Goal: Task Accomplishment & Management: Manage account settings

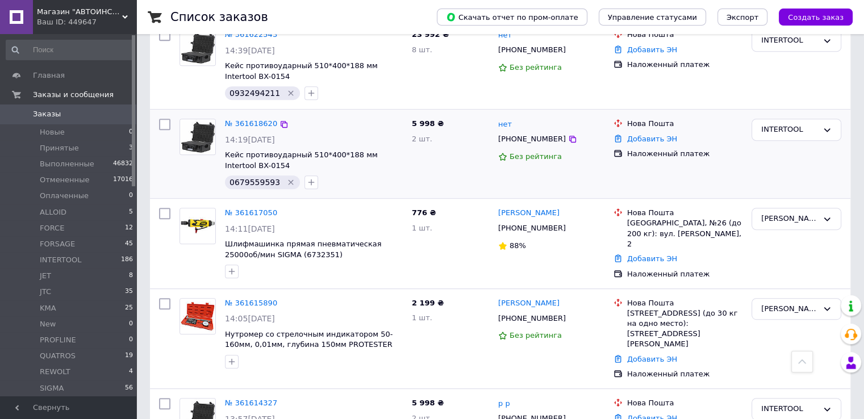
scroll to position [511, 0]
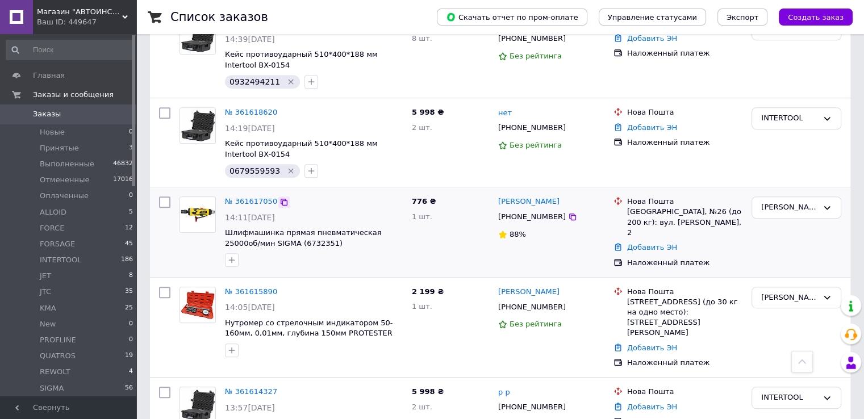
click at [280, 198] on icon at bounding box center [284, 202] width 9 height 9
click at [232, 257] on icon "button" at bounding box center [232, 260] width 6 height 6
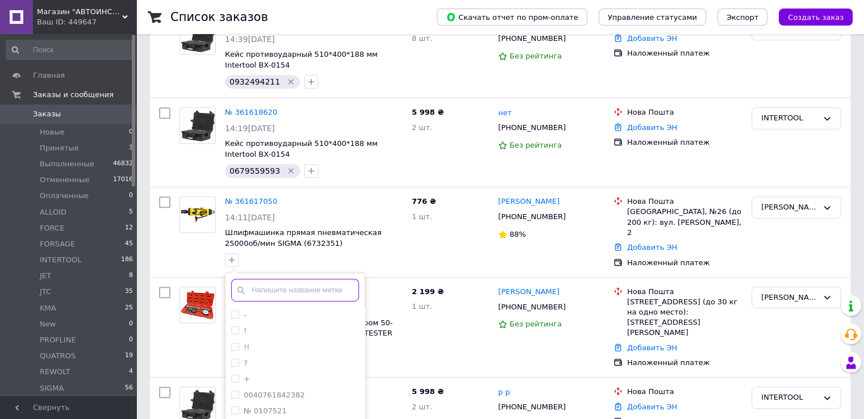
scroll to position [0, 0]
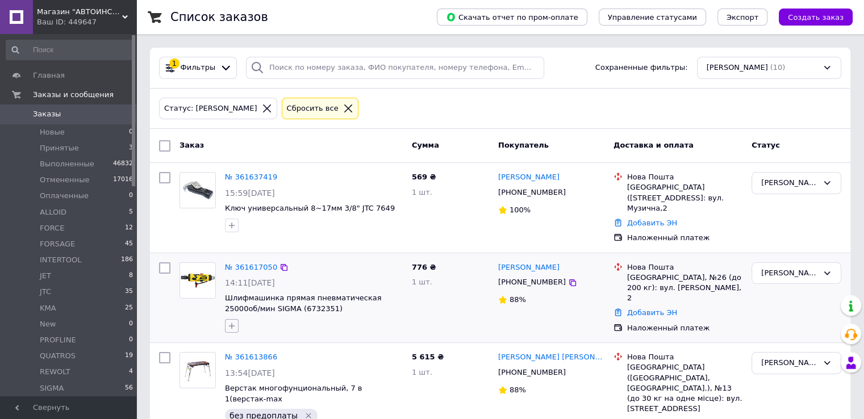
click at [232, 323] on icon "button" at bounding box center [232, 326] width 6 height 6
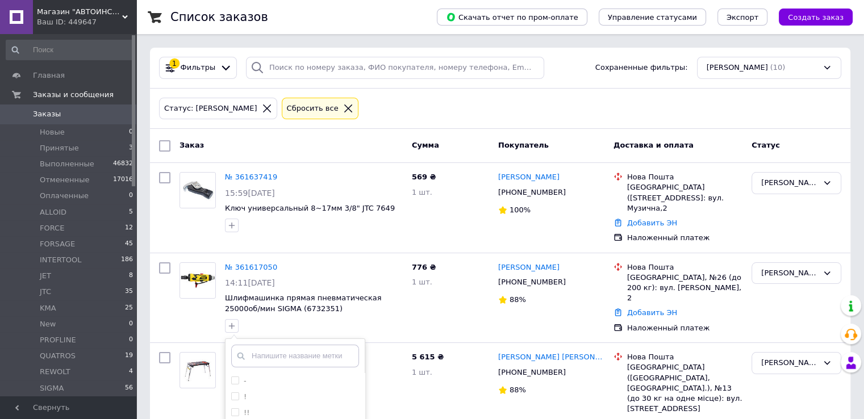
scroll to position [170, 0]
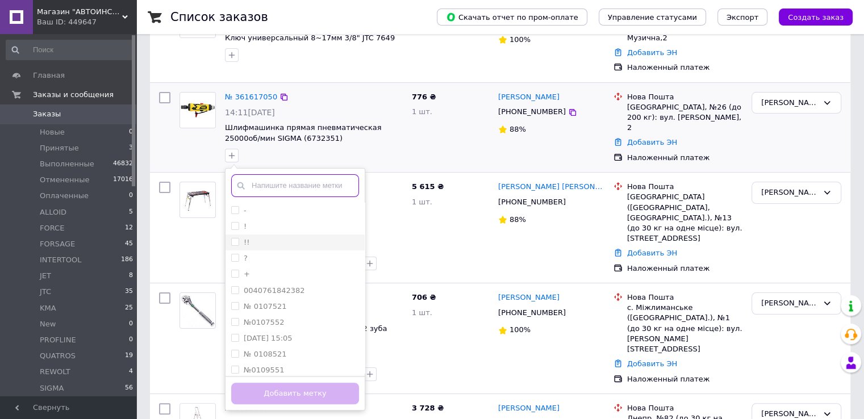
paste input "200 грн на [PERSON_NAME] карту ФОП 12.09 в 16:57"
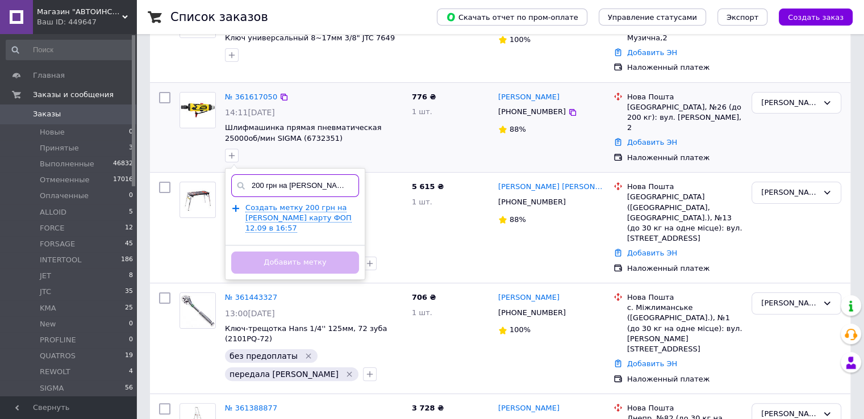
scroll to position [0, 64]
type input "200 грн на [PERSON_NAME] карту ФОП 12.09 в 16:57"
click at [306, 217] on span "Создать метку 200 грн на Ромашко карту ФОП 12.09 в 16:57" at bounding box center [299, 218] width 106 height 30
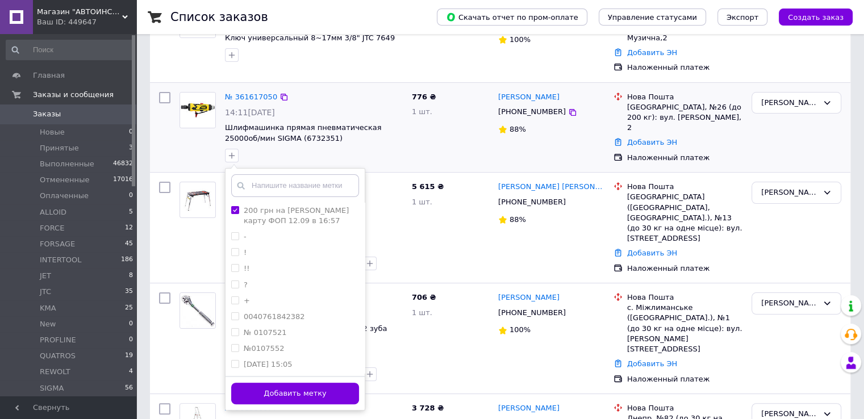
scroll to position [0, 0]
click at [322, 388] on button "Добавить метку" at bounding box center [295, 394] width 128 height 22
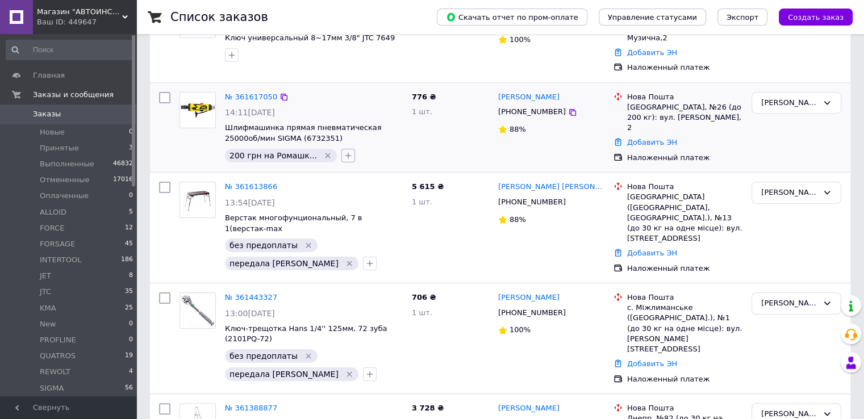
click at [344, 157] on icon "button" at bounding box center [348, 155] width 9 height 9
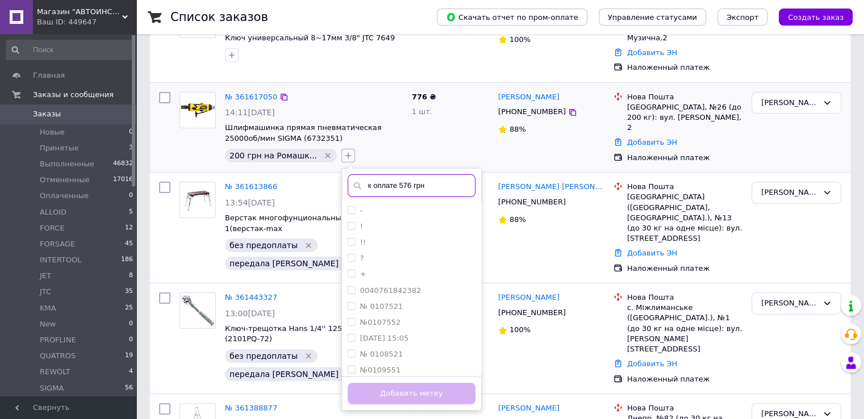
type input "к оплате 576 грн"
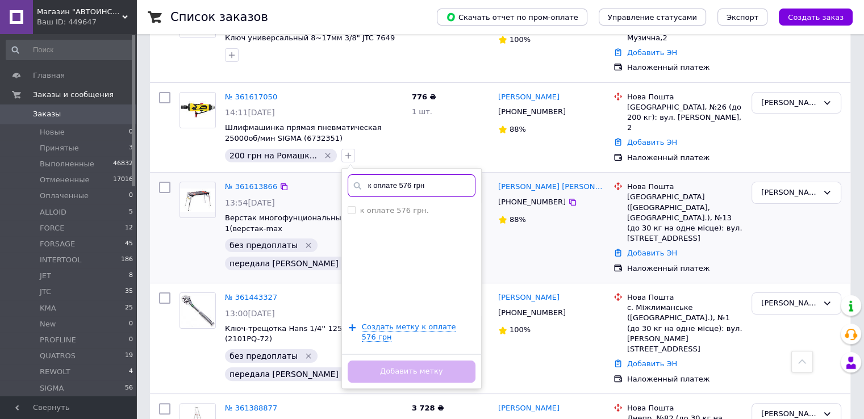
scroll to position [227, 0]
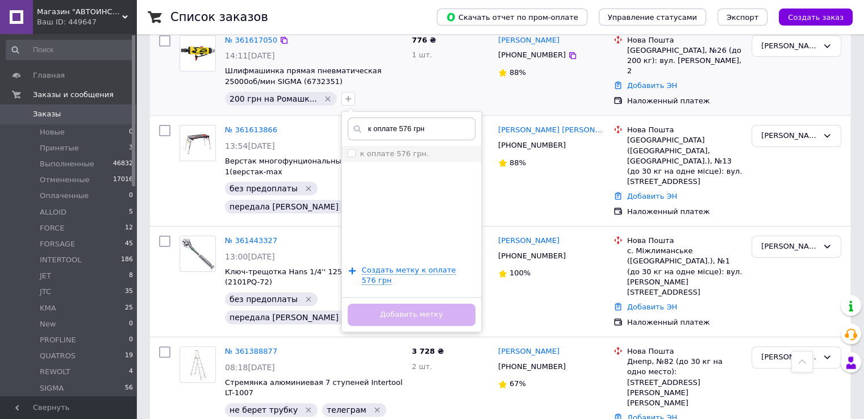
click at [392, 151] on label "к оплате 576 грн." at bounding box center [394, 153] width 69 height 9
checkbox input "true"
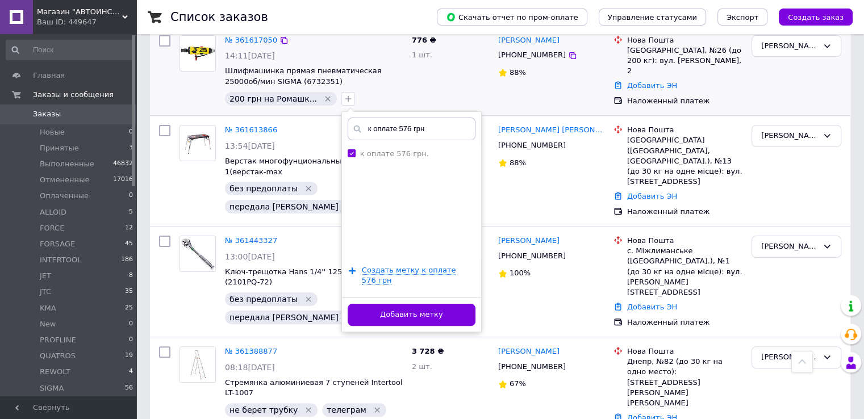
drag, startPoint x: 424, startPoint y: 307, endPoint x: 269, endPoint y: 96, distance: 261.4
click at [424, 306] on button "Добавить метку" at bounding box center [412, 315] width 128 height 22
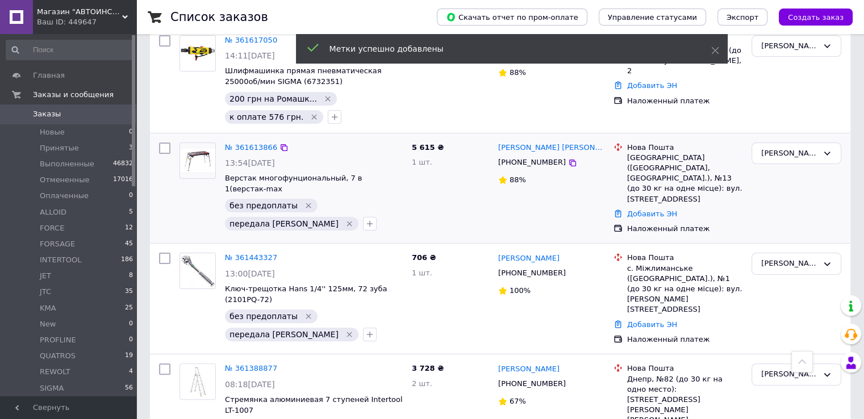
scroll to position [114, 0]
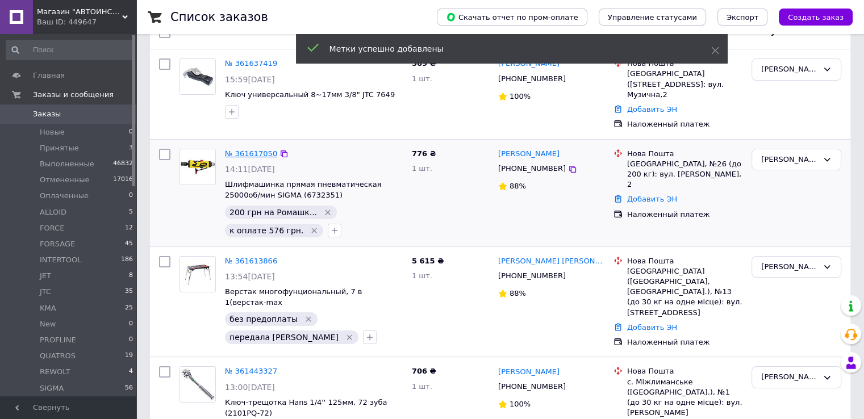
click at [234, 155] on link "№ 361617050" at bounding box center [251, 153] width 52 height 9
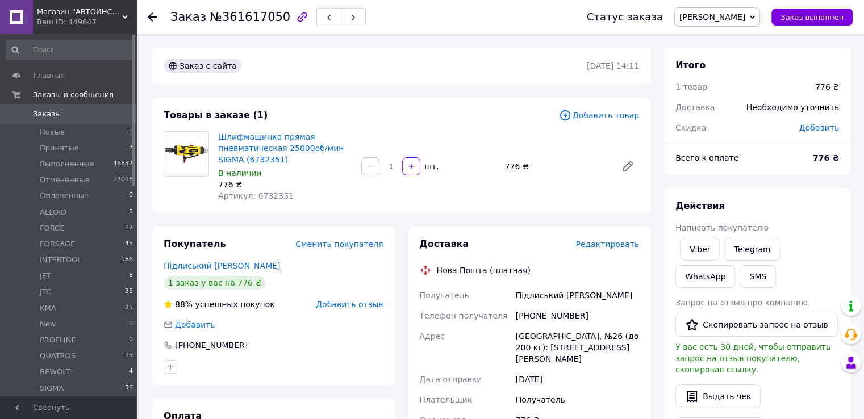
click at [508, 115] on div "Товары в заказе (1)" at bounding box center [362, 115] width 396 height 13
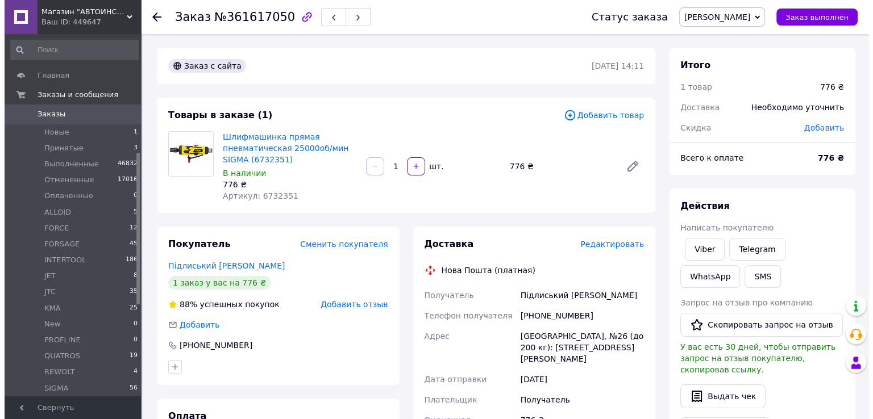
scroll to position [284, 0]
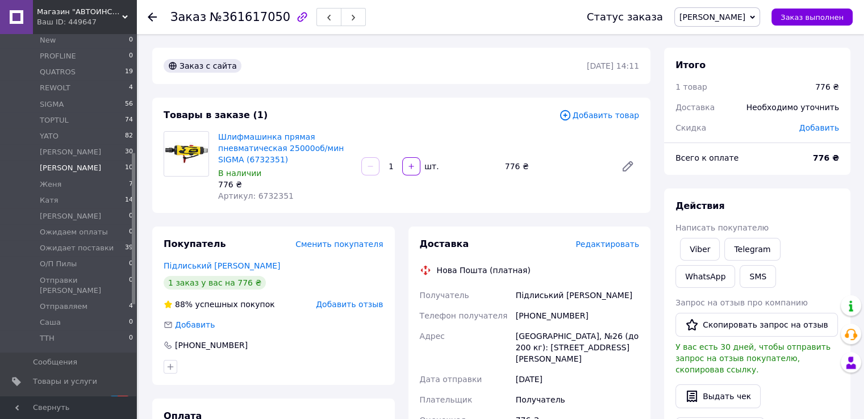
click at [84, 170] on li "Екатерина 10" at bounding box center [70, 168] width 140 height 16
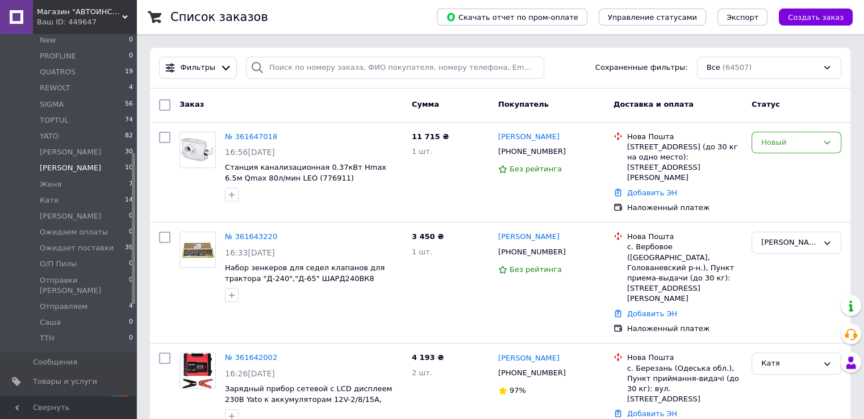
click at [64, 169] on span "[PERSON_NAME]" at bounding box center [70, 168] width 61 height 10
click at [64, 171] on span "[PERSON_NAME]" at bounding box center [70, 168] width 61 height 10
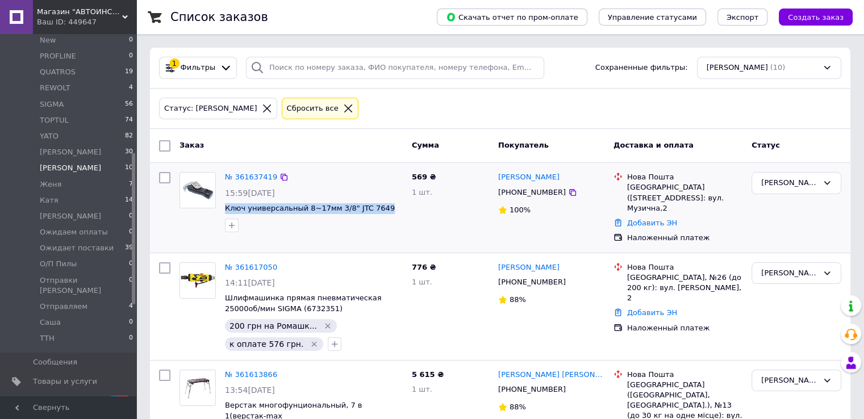
drag, startPoint x: 221, startPoint y: 211, endPoint x: 379, endPoint y: 210, distance: 158.0
click at [379, 210] on div "№ 361637419 15:59, 12.09.2025 Ключ универсальный 8~17мм 3/8" JTC 7649" at bounding box center [313, 202] width 187 height 69
copy span "Ключ универсальный 8~17мм 3/8" JTC 7649"
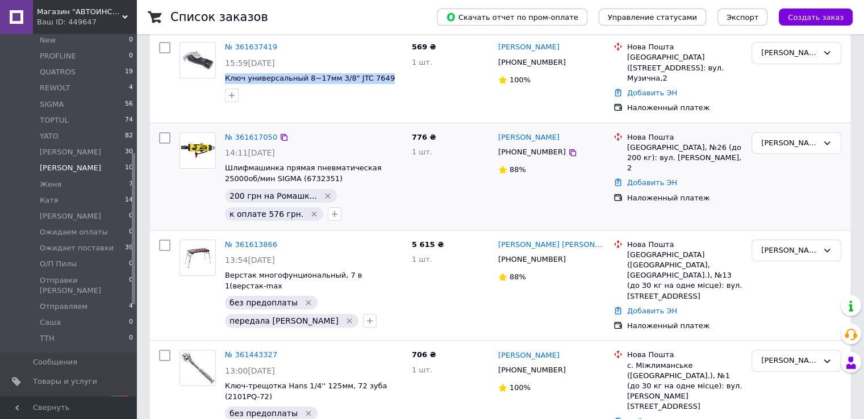
scroll to position [170, 0]
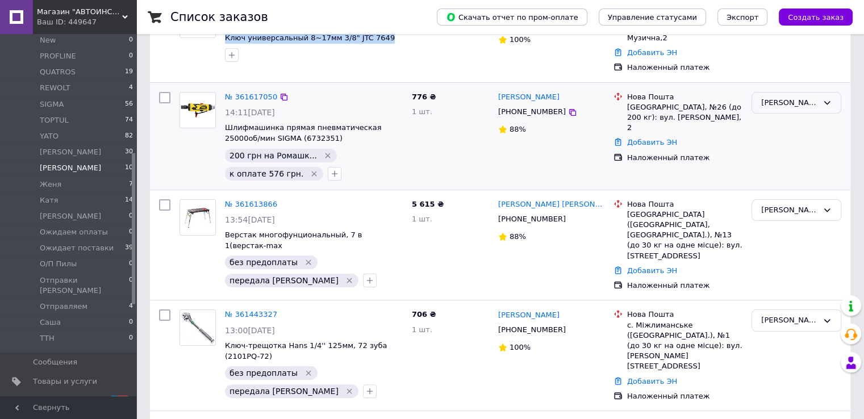
click at [779, 97] on div "[PERSON_NAME]" at bounding box center [790, 103] width 57 height 12
click at [794, 171] on li "Отправляем" at bounding box center [796, 181] width 89 height 21
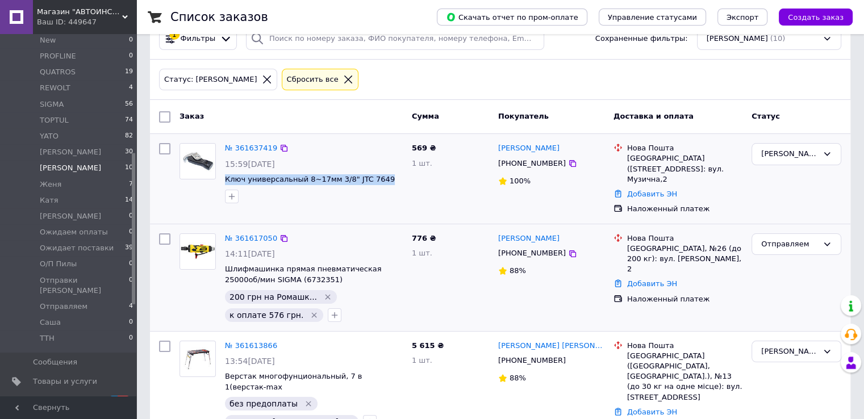
scroll to position [57, 0]
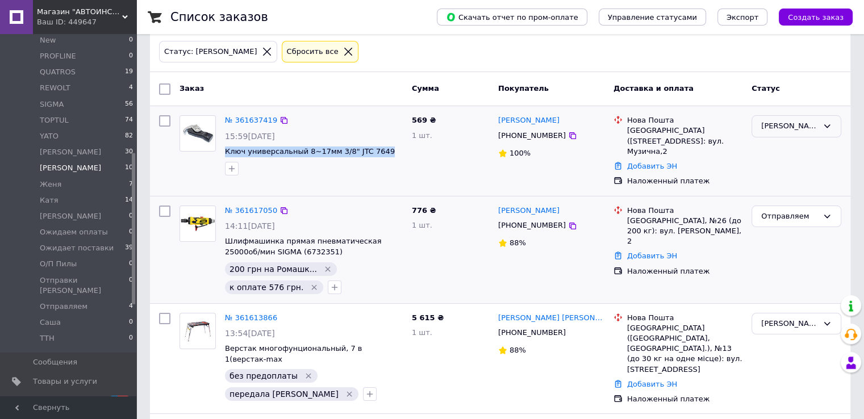
click at [772, 126] on div "[PERSON_NAME]" at bounding box center [790, 126] width 57 height 12
click at [781, 221] on li "JTC" at bounding box center [796, 226] width 89 height 21
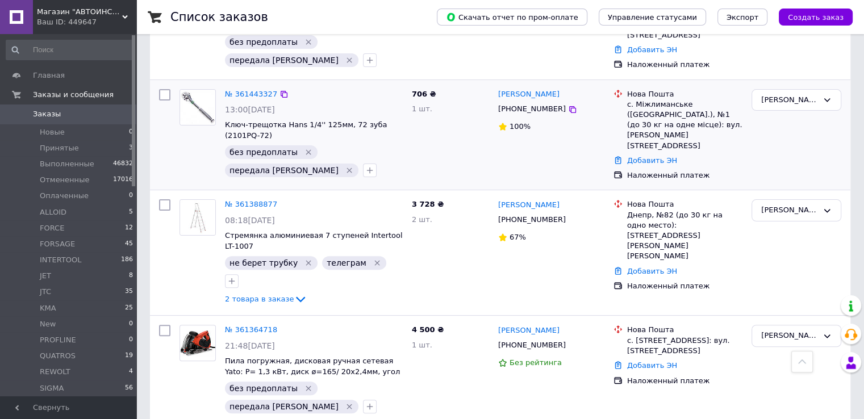
scroll to position [284, 0]
click at [787, 104] on div "[PERSON_NAME]" at bounding box center [797, 100] width 90 height 22
click at [785, 134] on li "Выполнен" at bounding box center [796, 144] width 89 height 21
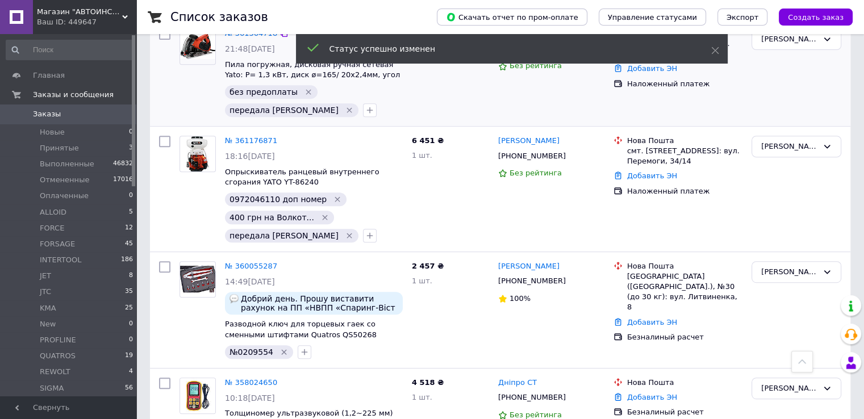
scroll to position [307, 0]
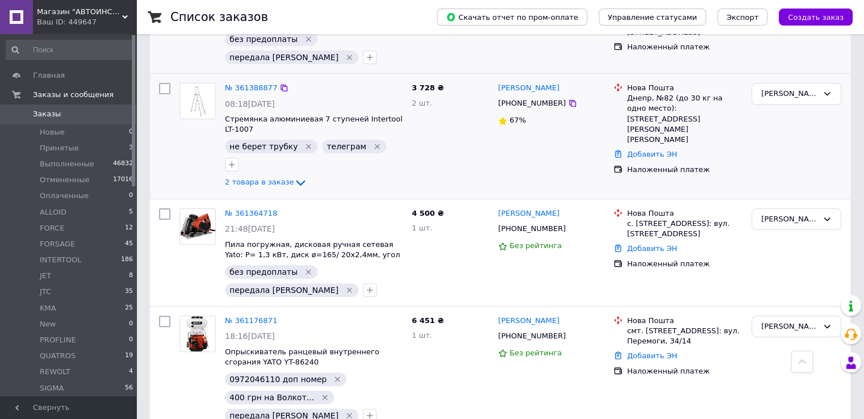
click at [304, 142] on icon "Удалить метку" at bounding box center [308, 146] width 9 height 9
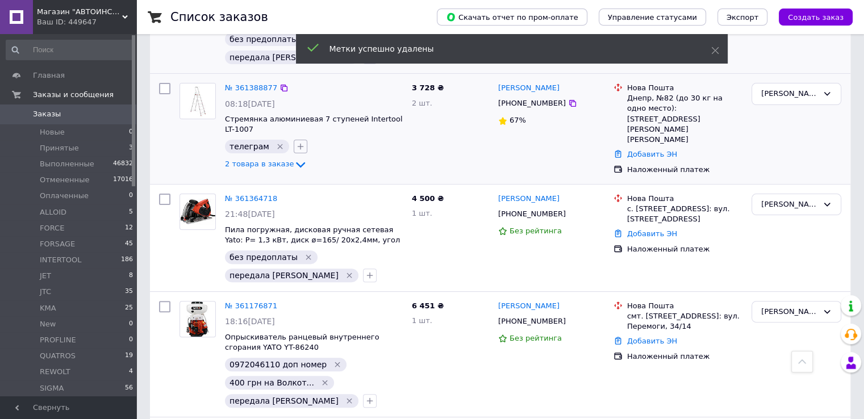
click at [297, 144] on icon "button" at bounding box center [300, 146] width 9 height 9
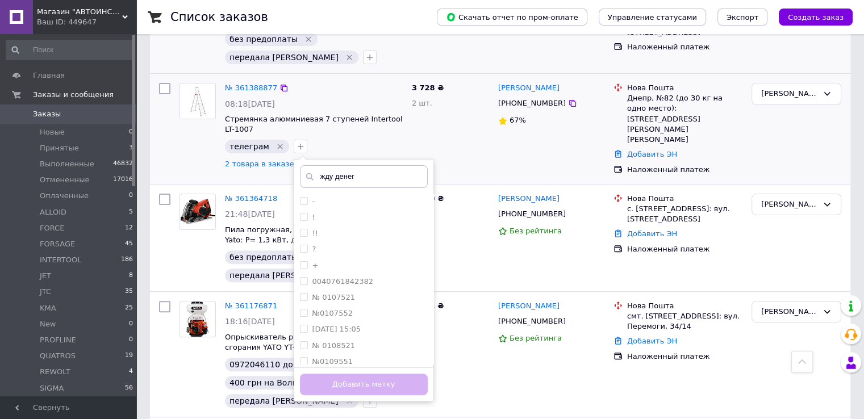
type input "жду денег"
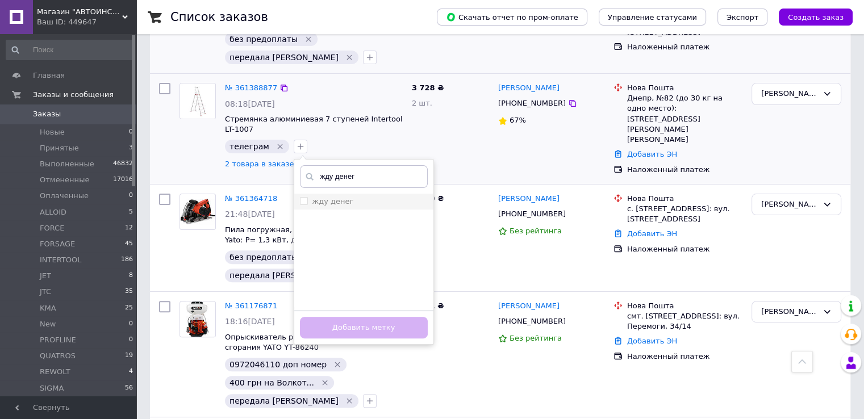
click at [332, 197] on label "жду денег" at bounding box center [333, 201] width 41 height 9
checkbox input "true"
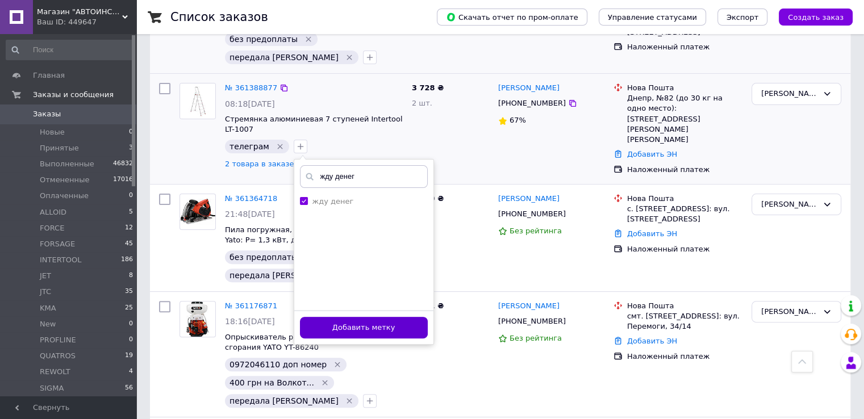
click at [373, 321] on button "Добавить метку" at bounding box center [364, 328] width 128 height 22
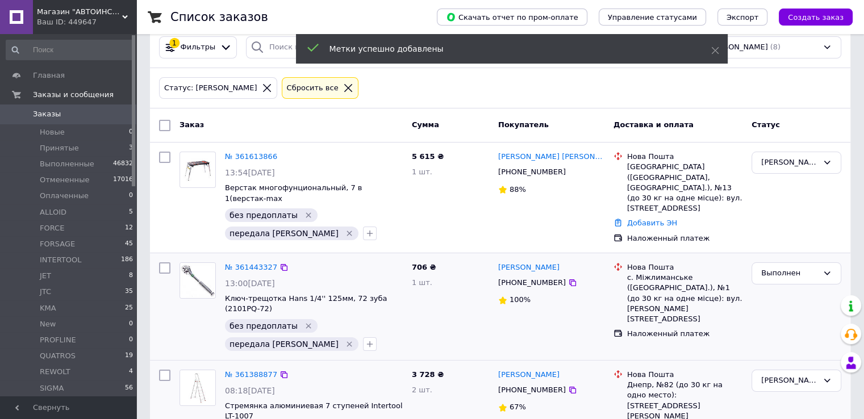
scroll to position [0, 0]
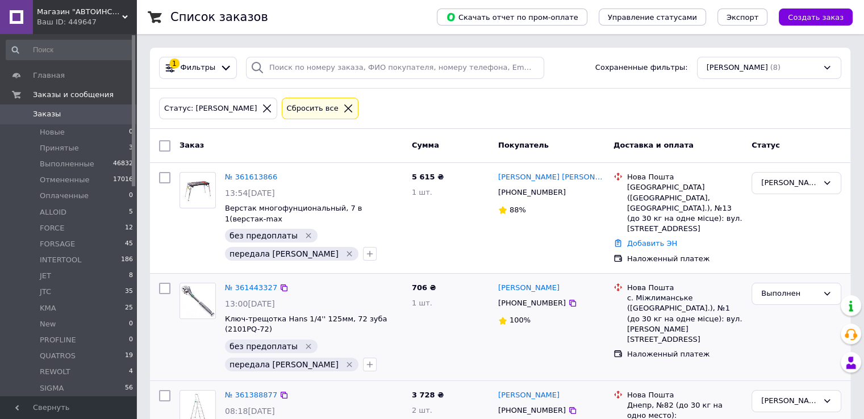
click at [450, 111] on div "Статус: [PERSON_NAME] все" at bounding box center [500, 108] width 687 height 27
click at [460, 104] on div "Статус: [PERSON_NAME] все" at bounding box center [500, 108] width 687 height 27
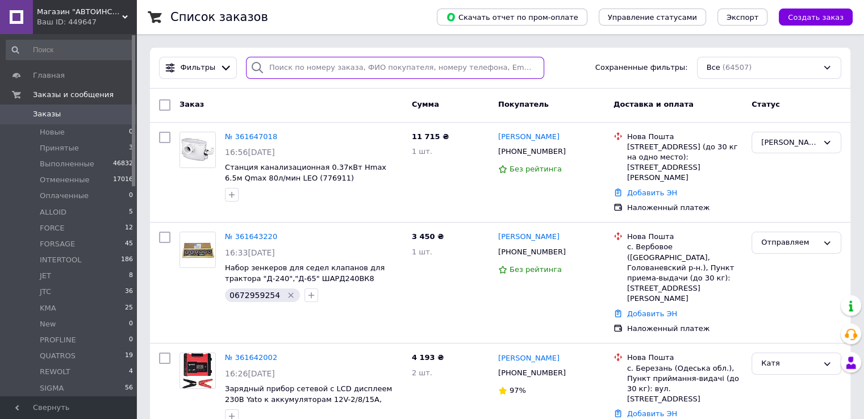
click at [318, 61] on input "search" at bounding box center [395, 68] width 298 height 22
click at [318, 61] on input "0963821827" at bounding box center [395, 68] width 298 height 22
click at [299, 76] on input "0963821827" at bounding box center [395, 68] width 298 height 22
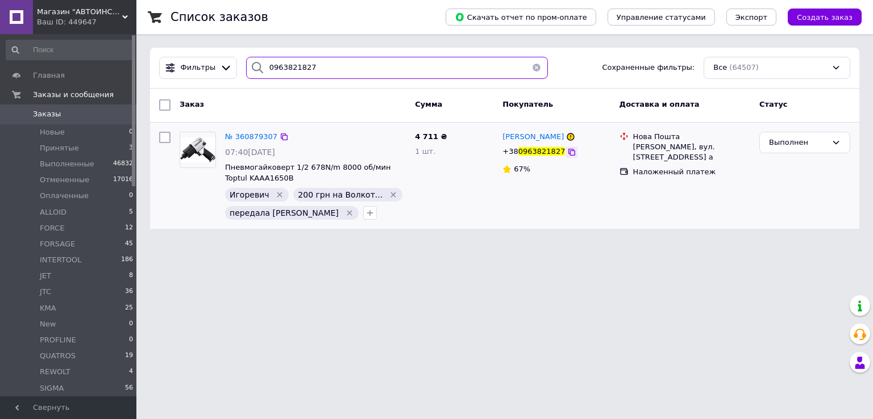
type input "0963821827"
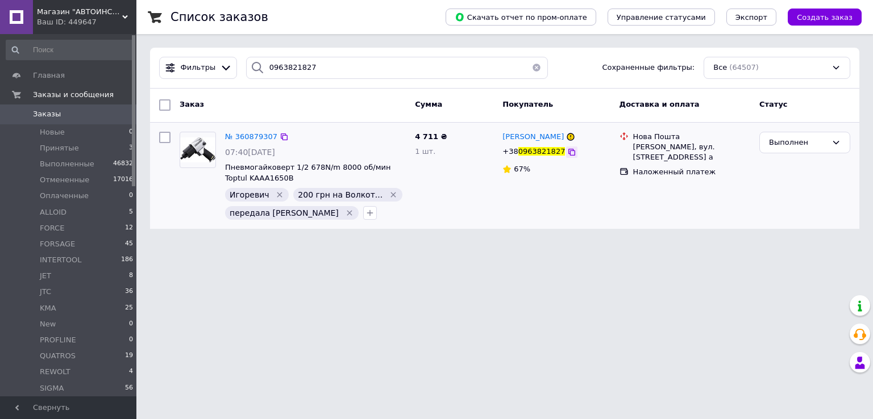
click at [568, 153] on icon at bounding box center [571, 152] width 7 height 7
click at [530, 69] on button "button" at bounding box center [536, 68] width 23 height 22
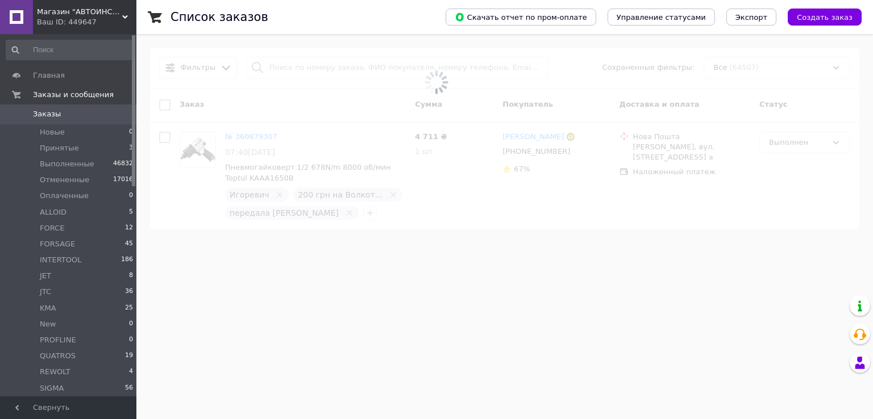
click at [46, 113] on span "Заказы" at bounding box center [47, 114] width 28 height 10
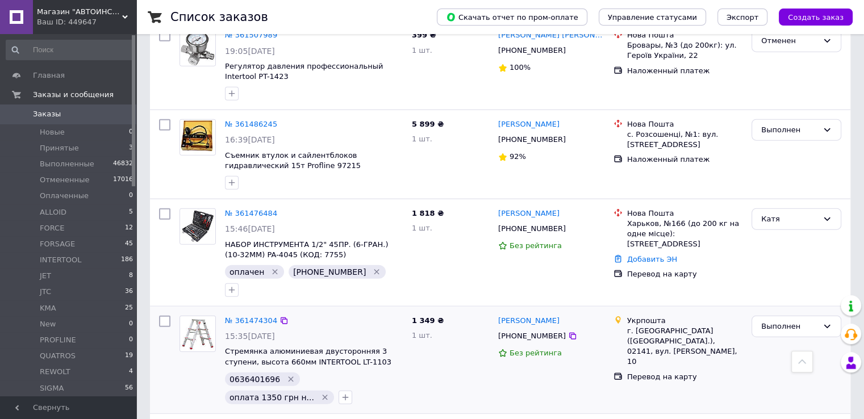
scroll to position [2728, 0]
